Goal: Task Accomplishment & Management: Manage account settings

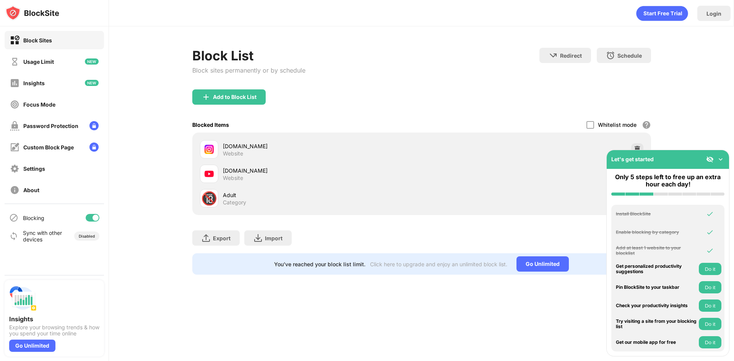
click at [720, 160] on img at bounding box center [721, 160] width 8 height 8
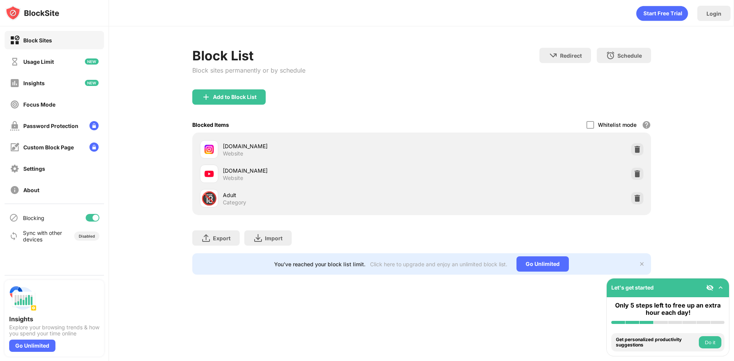
click at [93, 217] on div at bounding box center [96, 218] width 6 height 6
click at [93, 217] on div at bounding box center [93, 218] width 14 height 8
click at [93, 217] on div at bounding box center [96, 218] width 6 height 6
